Goal: Task Accomplishment & Management: Complete application form

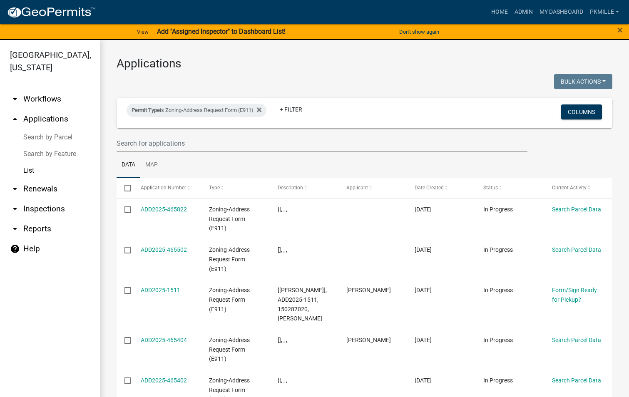
select select "2: 50"
click at [173, 143] on input "text" at bounding box center [322, 143] width 411 height 17
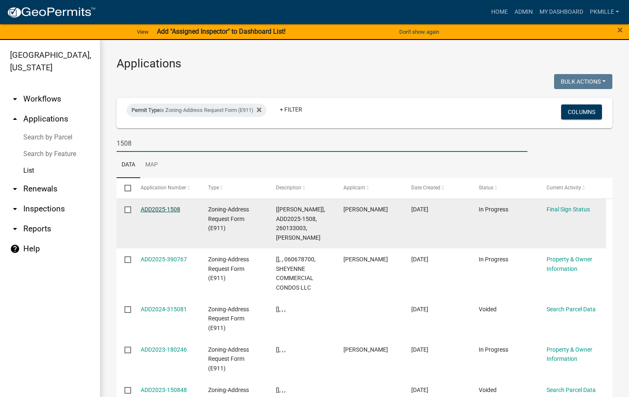
type input "1508"
click at [172, 211] on link "ADD2025-1508" at bounding box center [161, 209] width 40 height 7
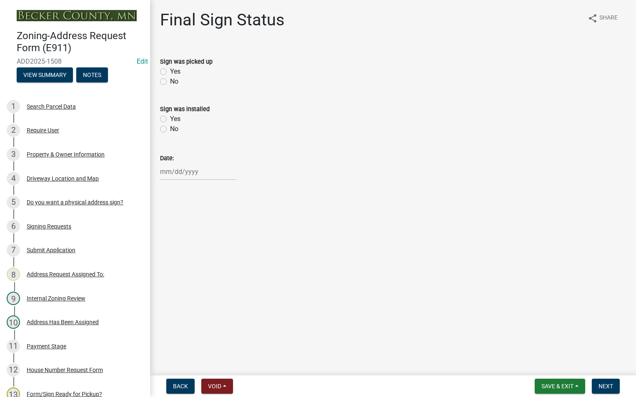
click at [170, 72] on label "Yes" at bounding box center [175, 72] width 10 height 10
click at [170, 72] on input "Yes" at bounding box center [172, 69] width 5 height 5
radio input "true"
click at [166, 169] on div at bounding box center [198, 171] width 76 height 17
select select "8"
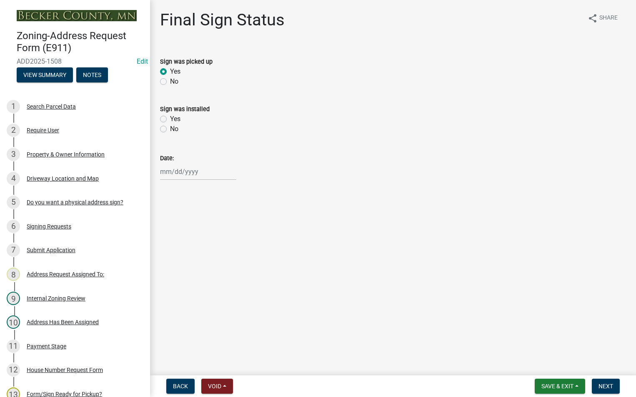
select select "2025"
click at [181, 258] on div "19" at bounding box center [181, 256] width 13 height 13
type input "[DATE]"
click at [572, 393] on button "Save & Exit" at bounding box center [559, 386] width 50 height 15
click at [534, 341] on button "Save" at bounding box center [551, 345] width 67 height 20
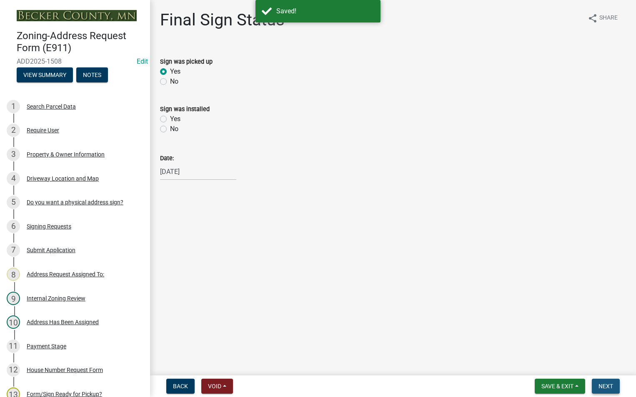
click at [613, 388] on button "Next" at bounding box center [605, 386] width 28 height 15
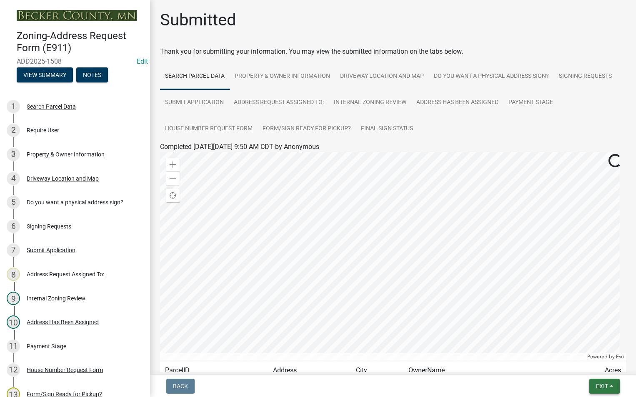
click at [613, 389] on button "Exit" at bounding box center [604, 386] width 30 height 15
click at [593, 367] on button "Save & Exit" at bounding box center [586, 365] width 67 height 20
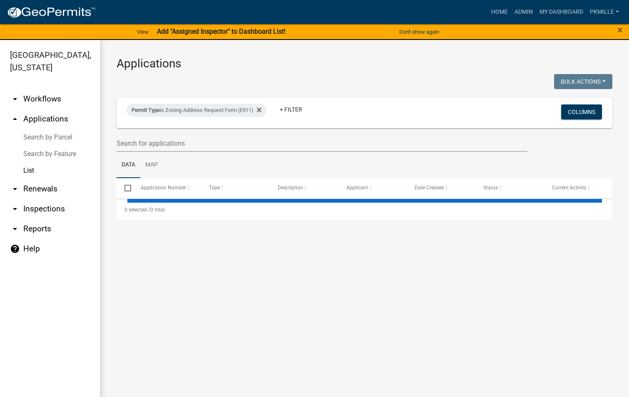
select select "2: 50"
